Goal: Task Accomplishment & Management: Use online tool/utility

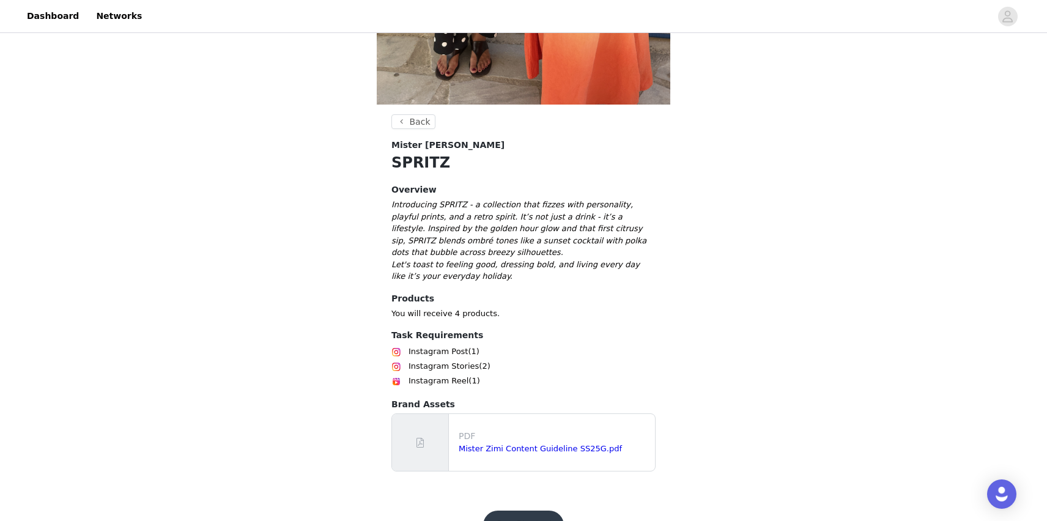
scroll to position [356, 0]
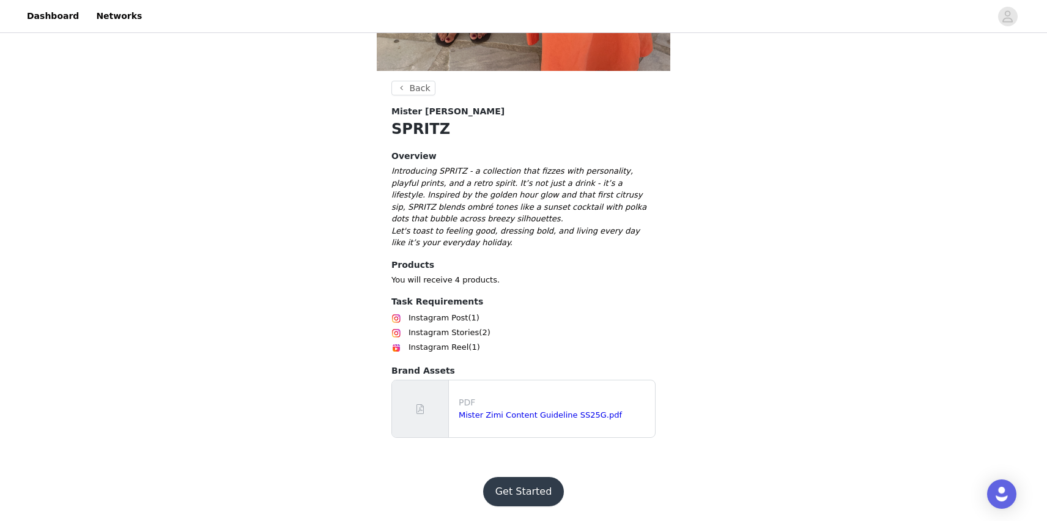
click at [511, 486] on button "Get Started" at bounding box center [523, 491] width 81 height 29
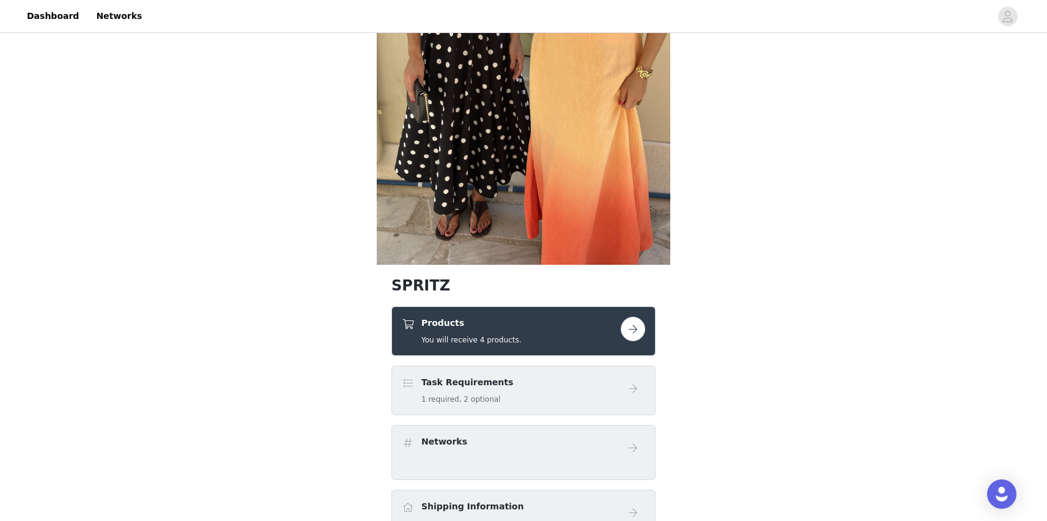
scroll to position [226, 0]
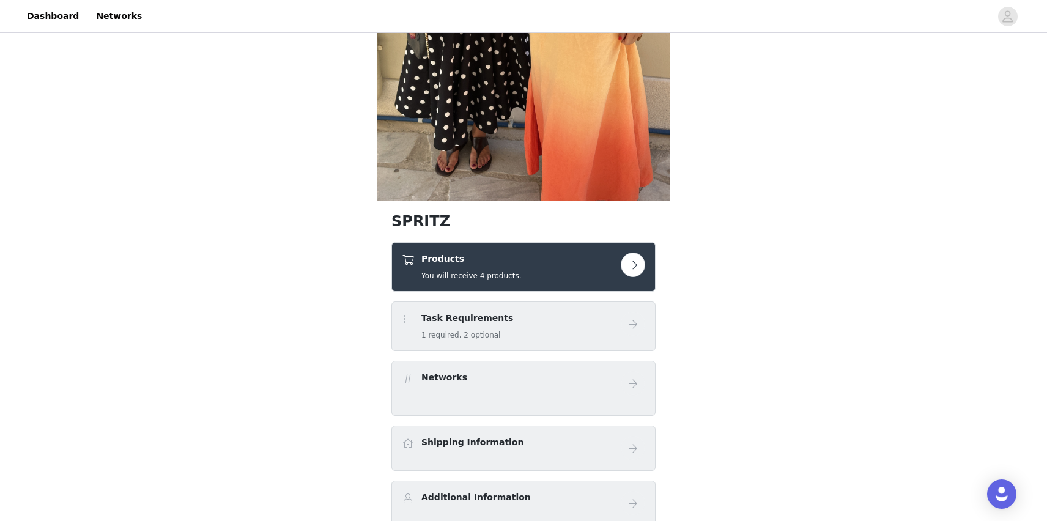
click at [618, 255] on div "Products You will receive 4 products." at bounding box center [511, 267] width 219 height 29
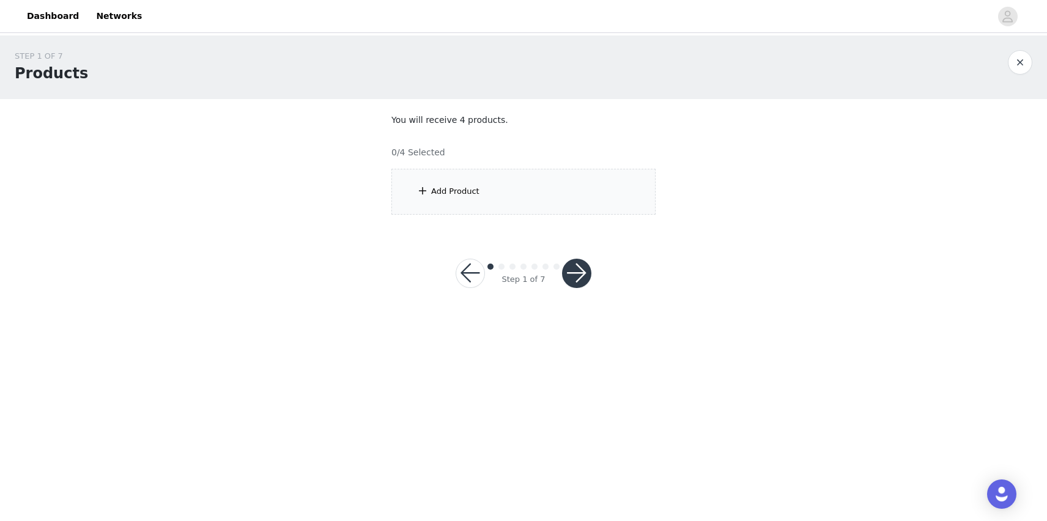
click at [549, 199] on div "Add Product" at bounding box center [524, 192] width 264 height 46
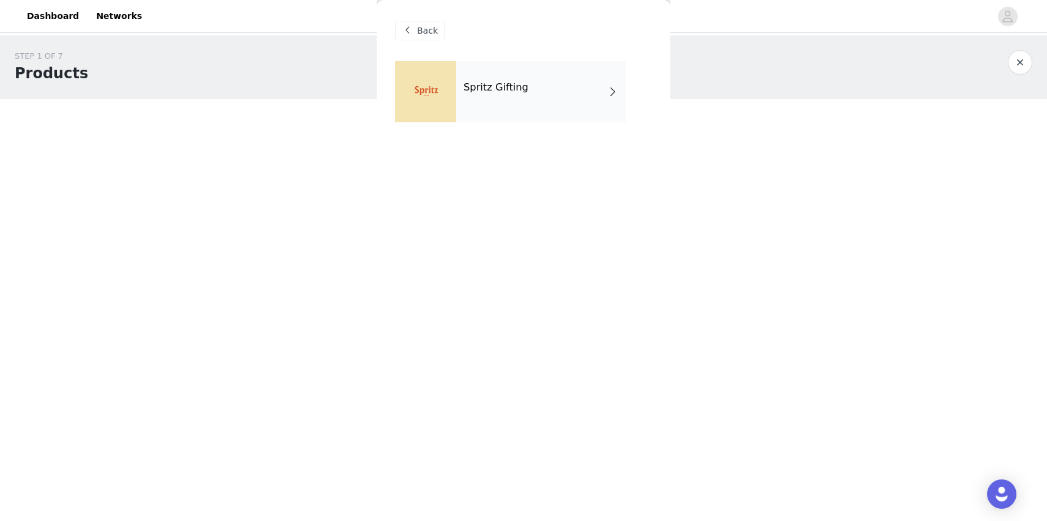
click at [515, 61] on div "Spritz Gifting" at bounding box center [541, 91] width 170 height 61
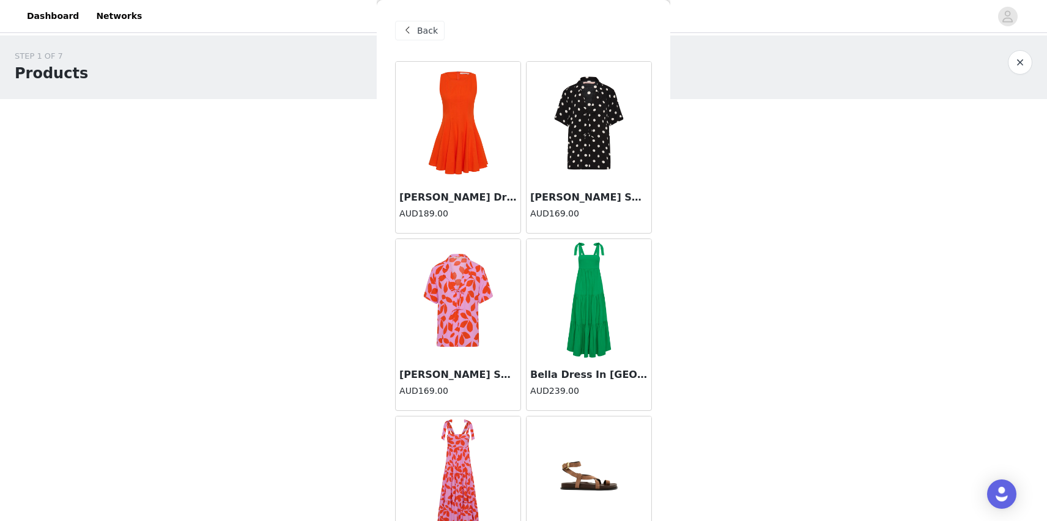
click at [451, 112] on img at bounding box center [457, 123] width 81 height 122
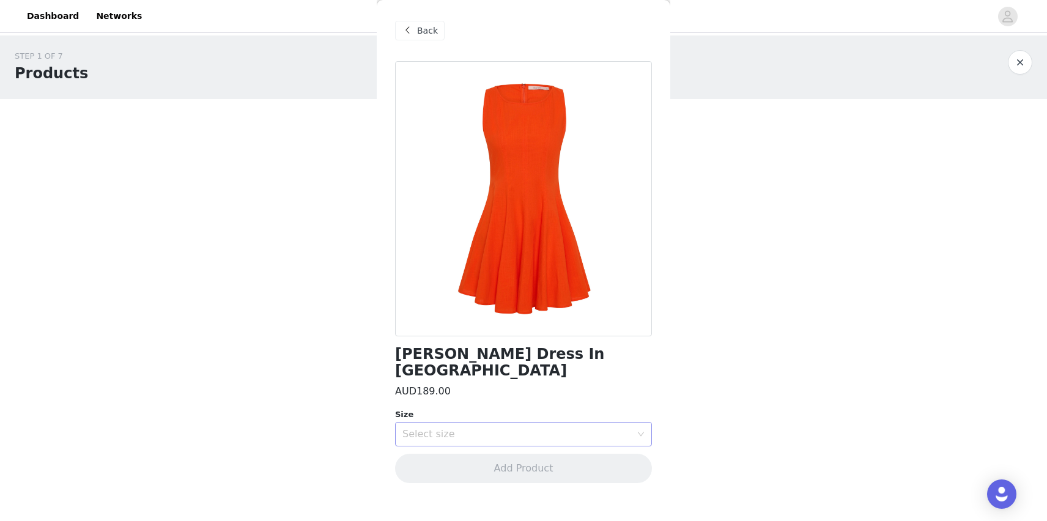
click at [413, 428] on div "Select size" at bounding box center [517, 434] width 229 height 12
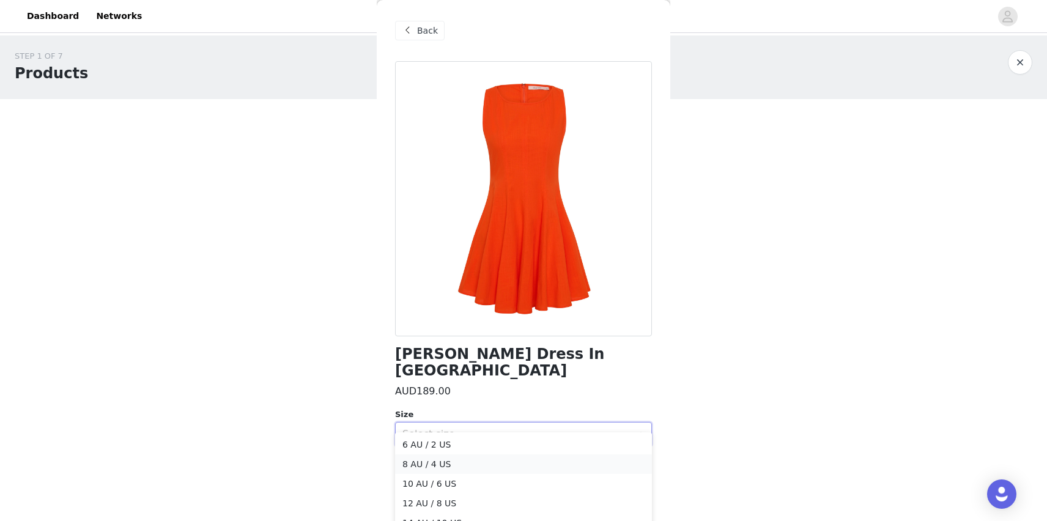
click at [409, 459] on li "8 AU / 4 US" at bounding box center [523, 465] width 257 height 20
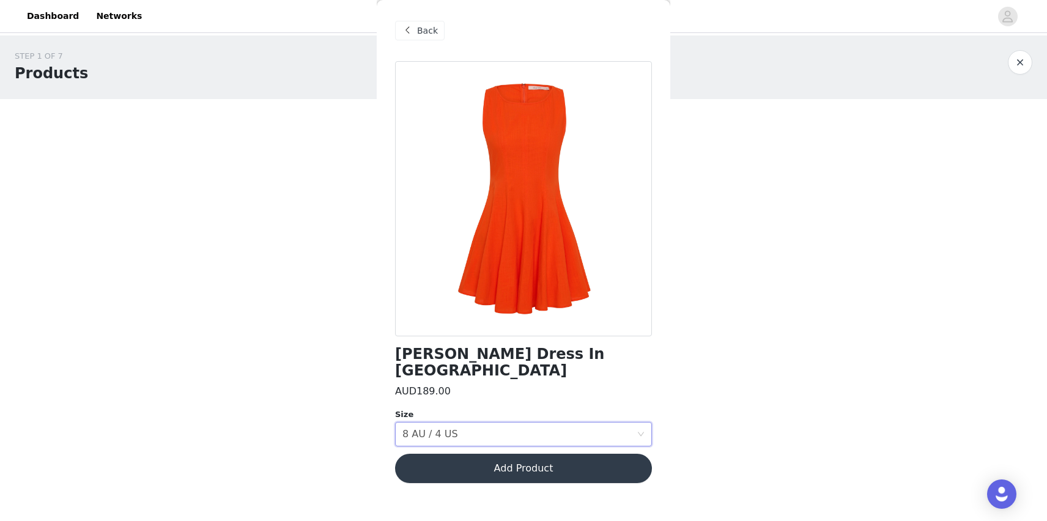
click at [417, 42] on div "Back" at bounding box center [523, 30] width 257 height 61
click at [427, 458] on button "Add Product" at bounding box center [523, 468] width 257 height 29
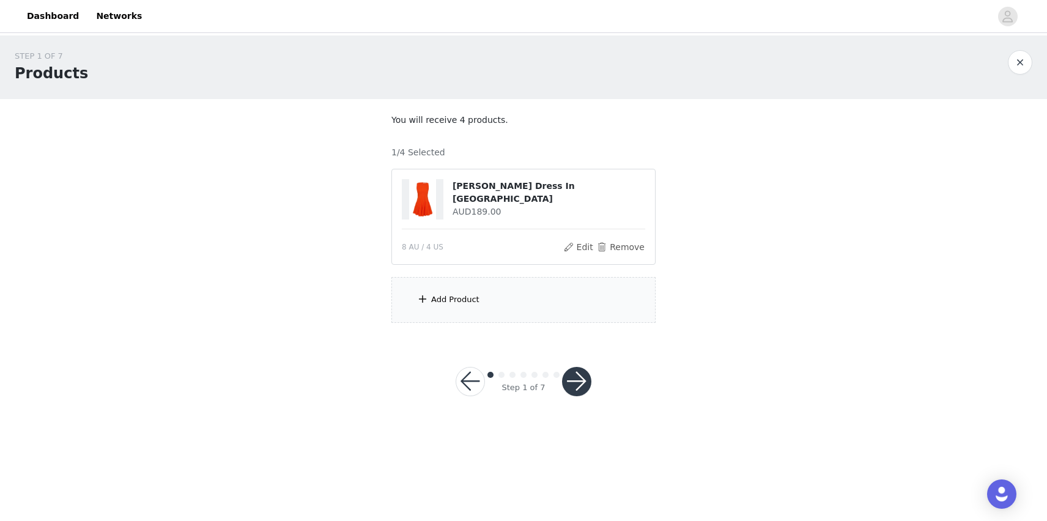
click at [429, 304] on div "Add Product" at bounding box center [524, 300] width 264 height 46
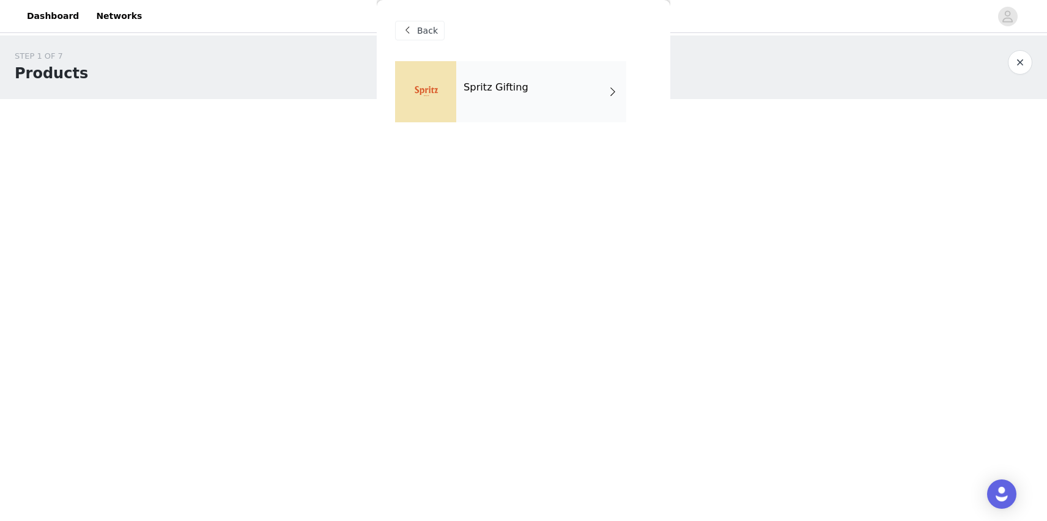
click at [486, 102] on div "Spritz Gifting" at bounding box center [541, 91] width 170 height 61
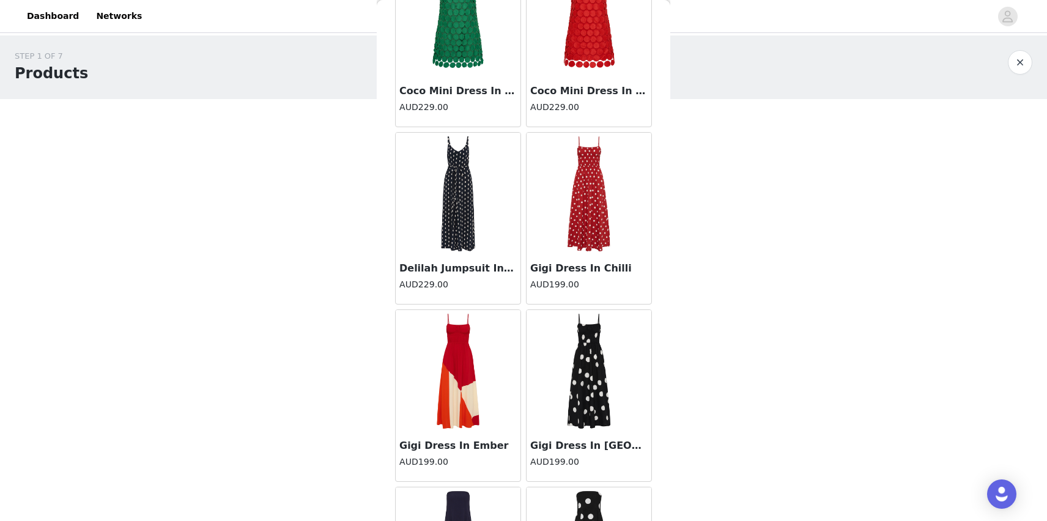
scroll to position [1351, 0]
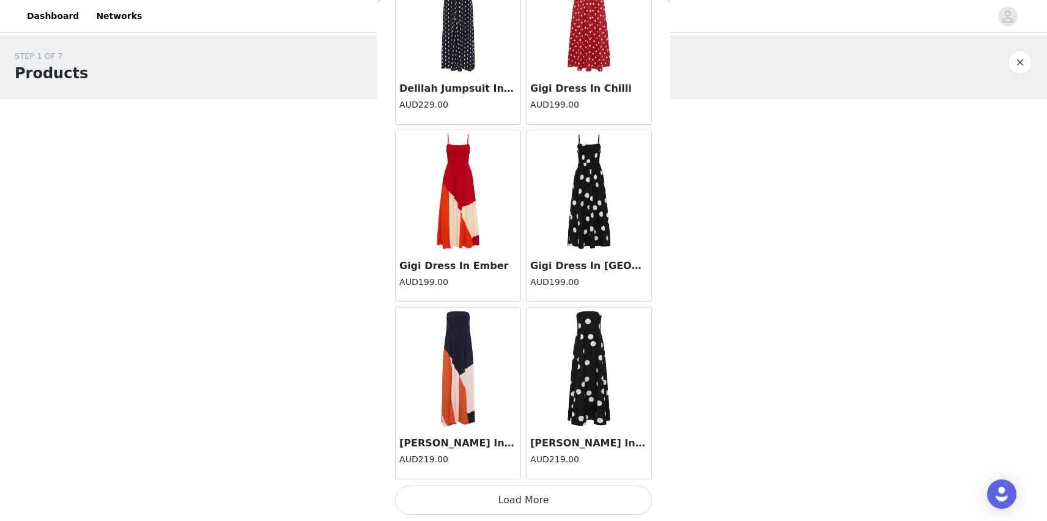
click at [477, 500] on button "Load More" at bounding box center [523, 500] width 257 height 29
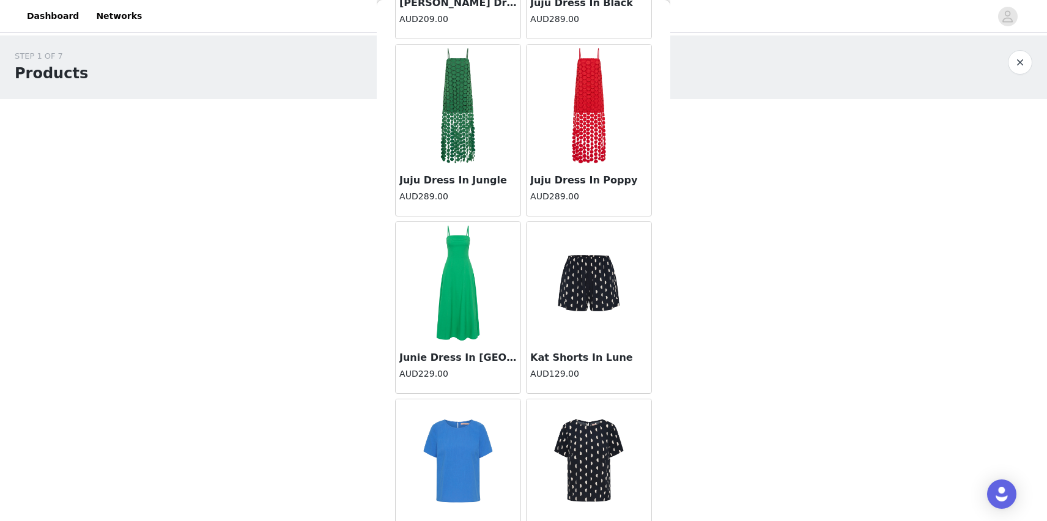
scroll to position [3125, 0]
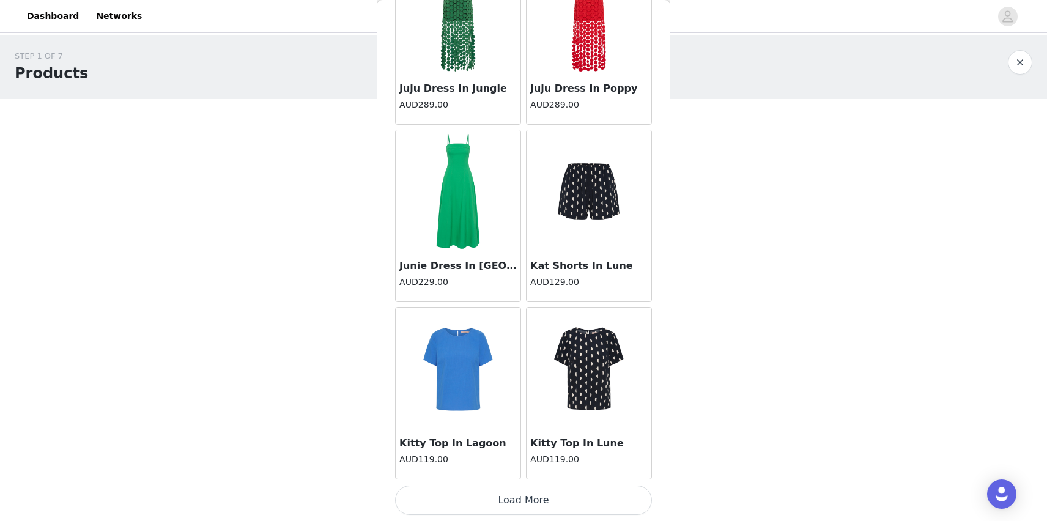
click at [491, 500] on button "Load More" at bounding box center [523, 500] width 257 height 29
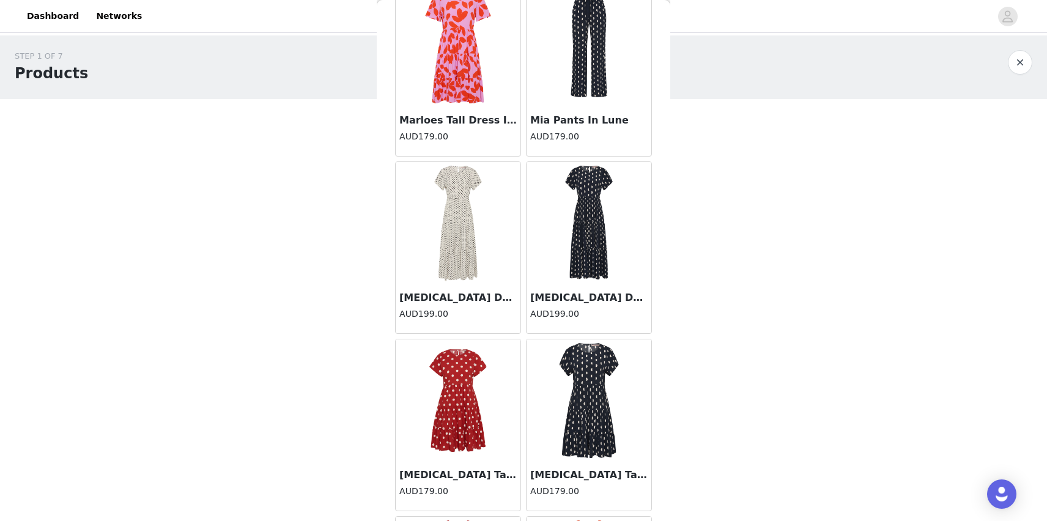
scroll to position [4899, 0]
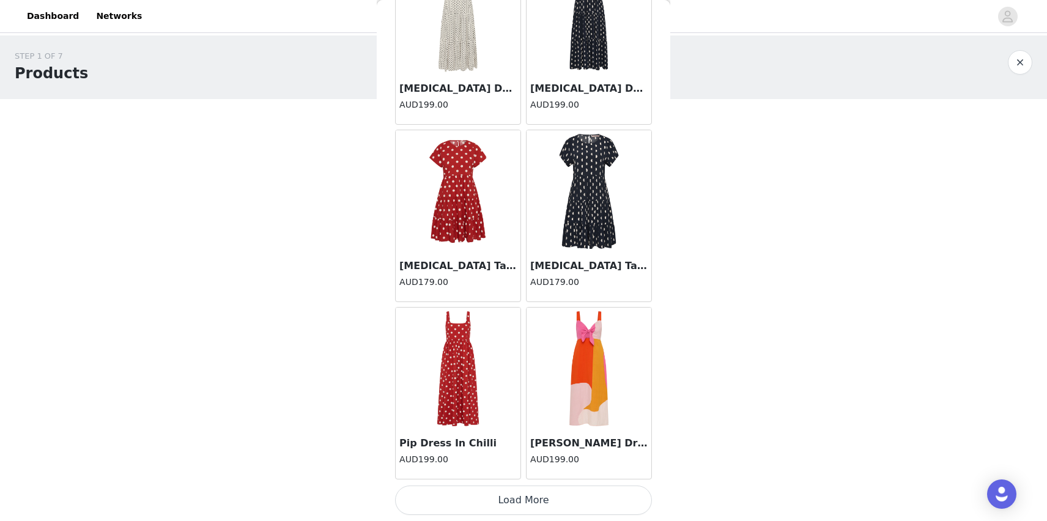
click at [442, 499] on button "Load More" at bounding box center [523, 500] width 257 height 29
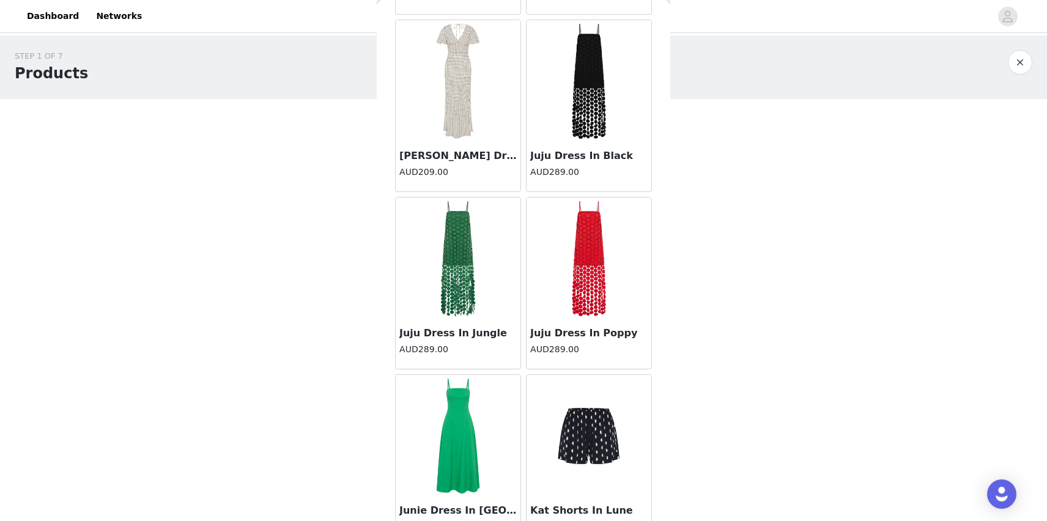
scroll to position [2757, 0]
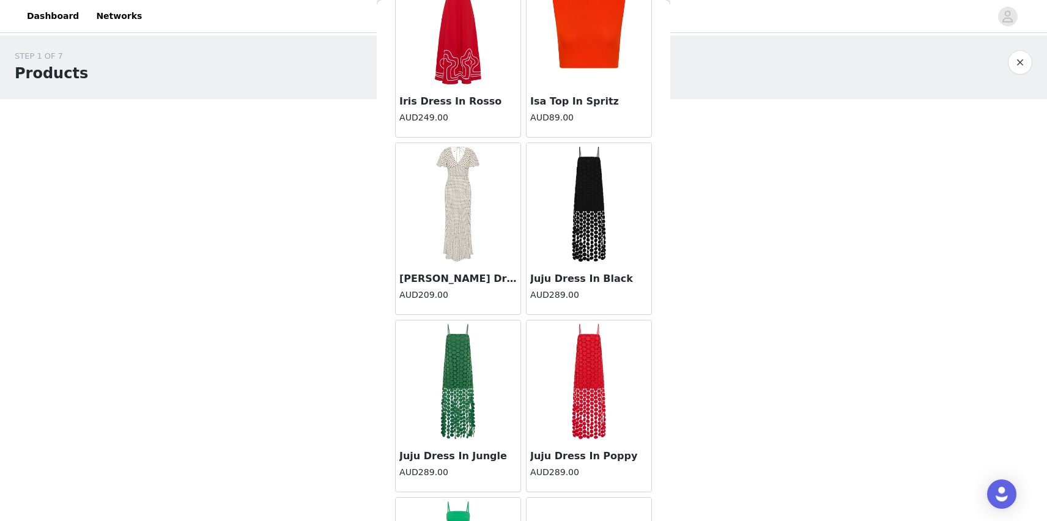
click at [459, 213] on div at bounding box center [458, 204] width 125 height 122
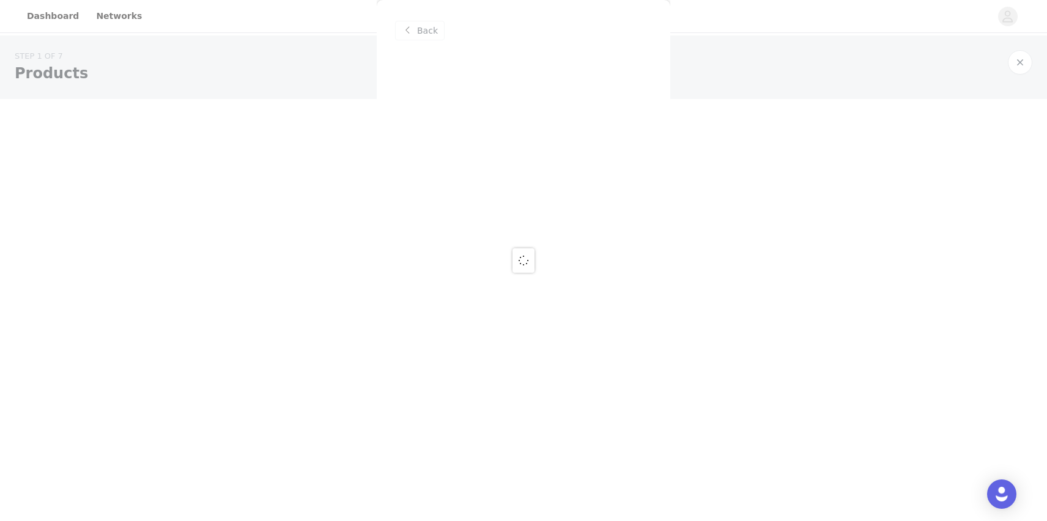
scroll to position [0, 0]
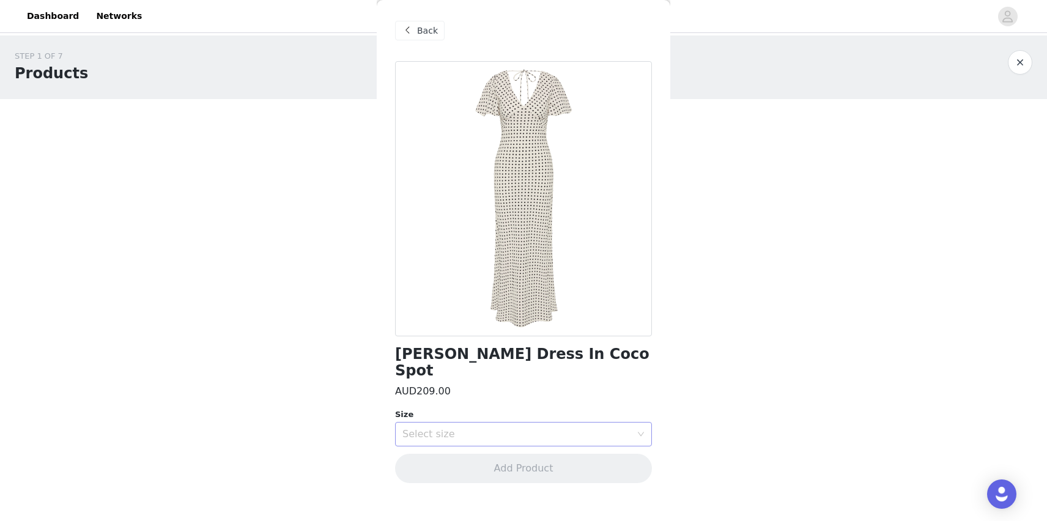
click at [453, 428] on div "Select size" at bounding box center [517, 434] width 229 height 12
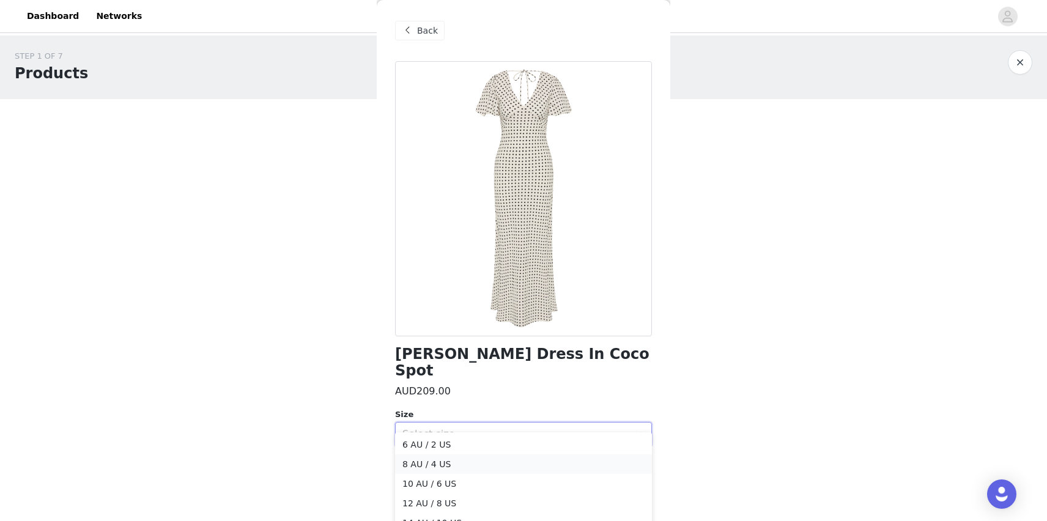
click at [396, 464] on li "8 AU / 4 US" at bounding box center [523, 465] width 257 height 20
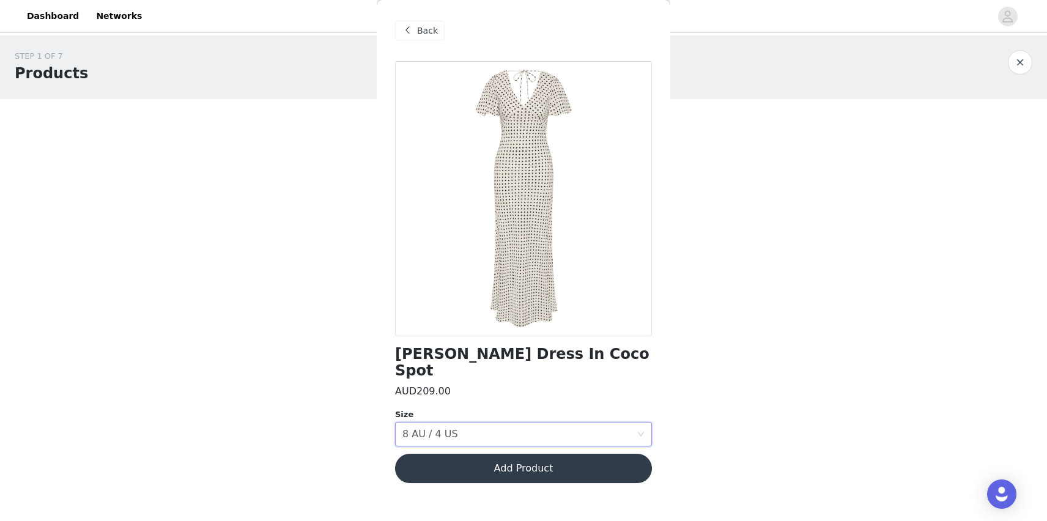
click at [407, 31] on span at bounding box center [407, 30] width 15 height 15
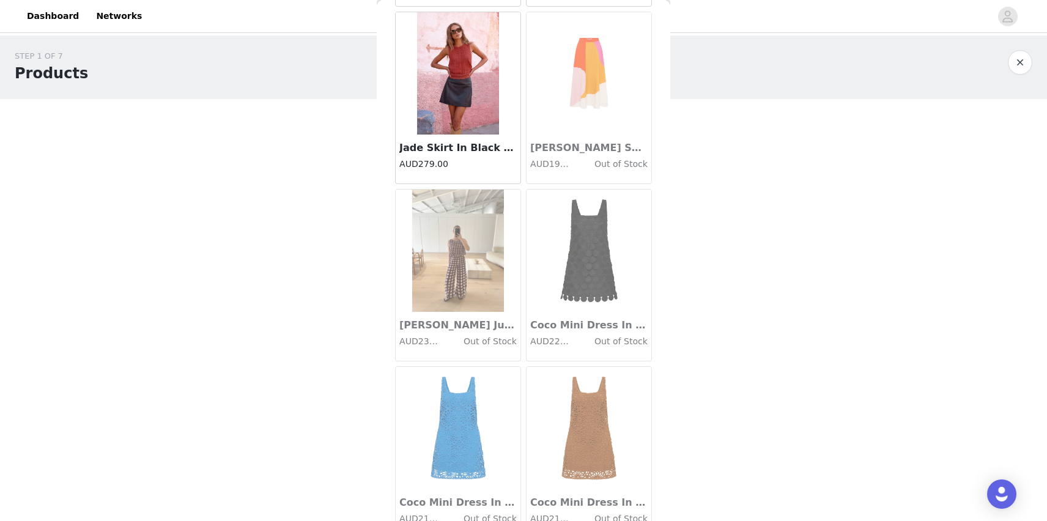
scroll to position [6260, 0]
